Goal: Navigation & Orientation: Find specific page/section

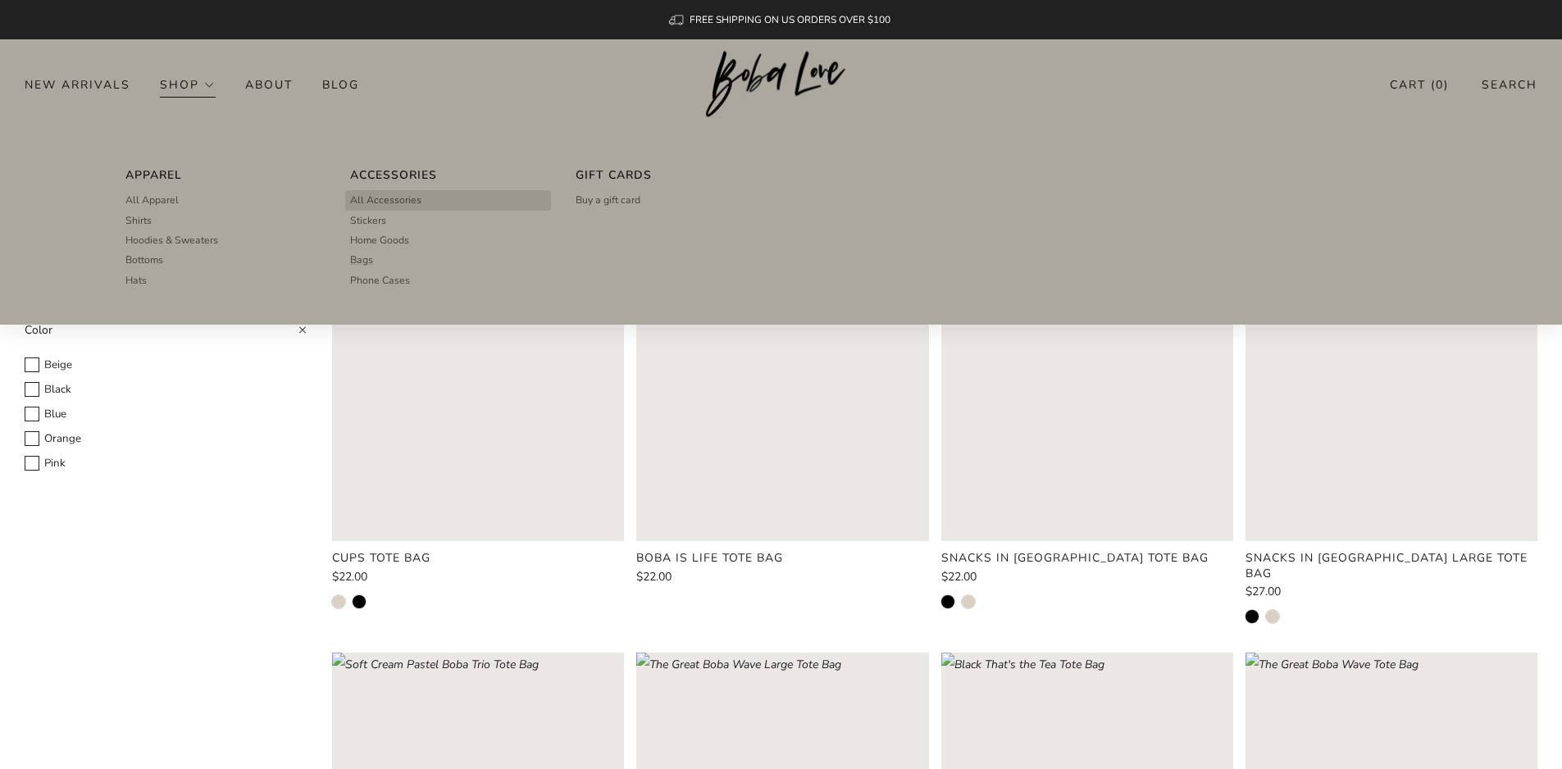
click at [400, 198] on span "All Accessories" at bounding box center [385, 200] width 71 height 15
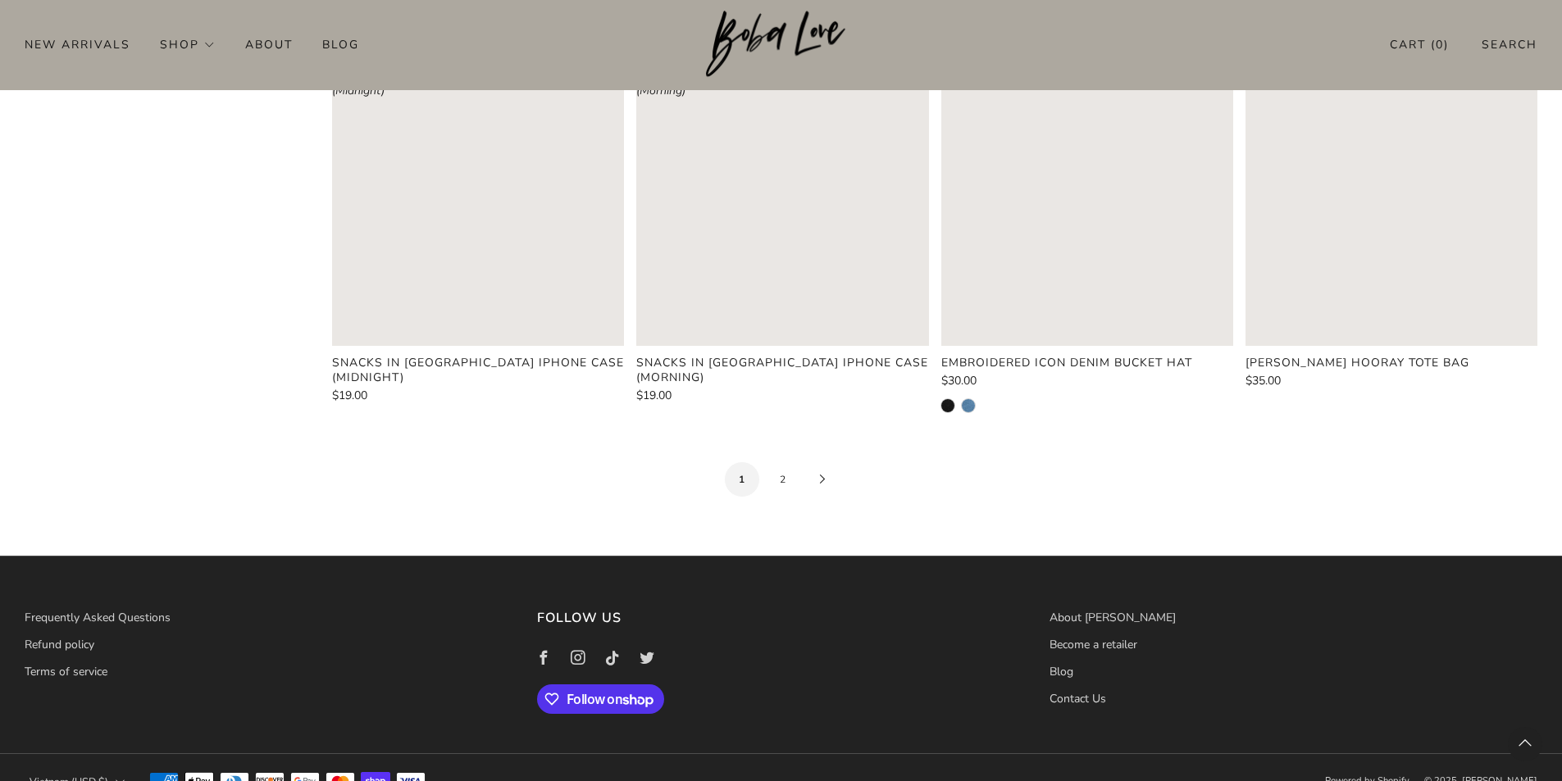
scroll to position [2132, 0]
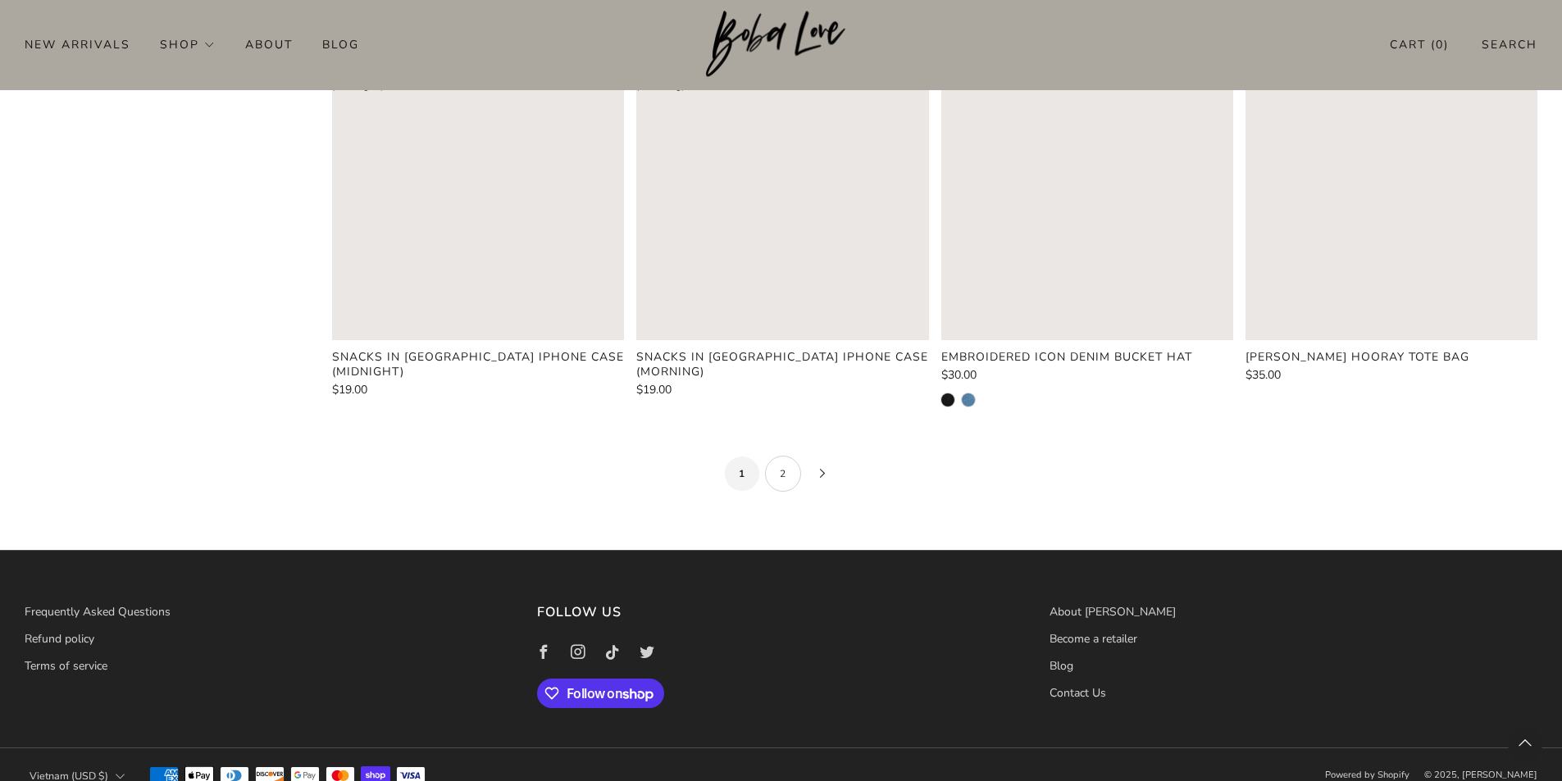
click at [781, 456] on link "2" at bounding box center [783, 474] width 36 height 36
